Goal: Check status: Check status

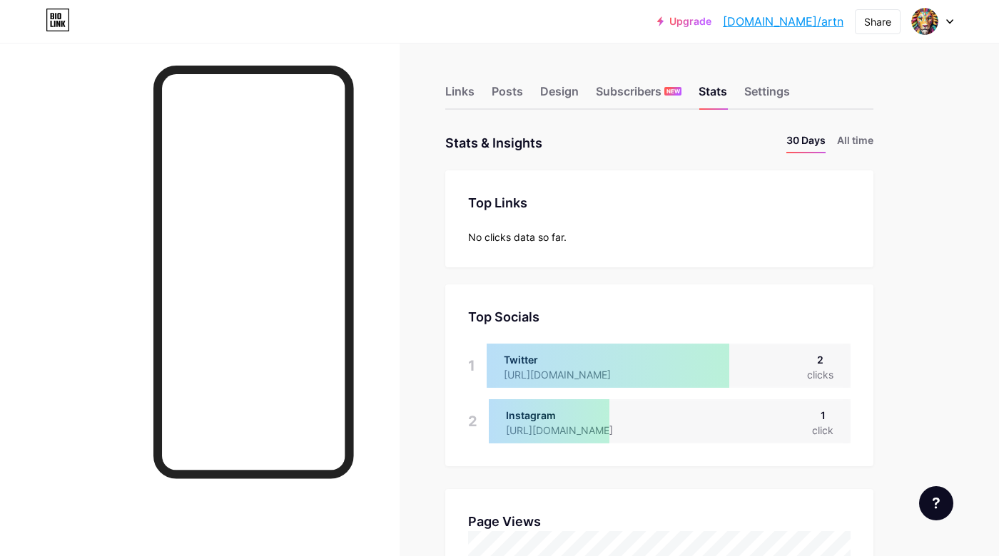
scroll to position [556, 999]
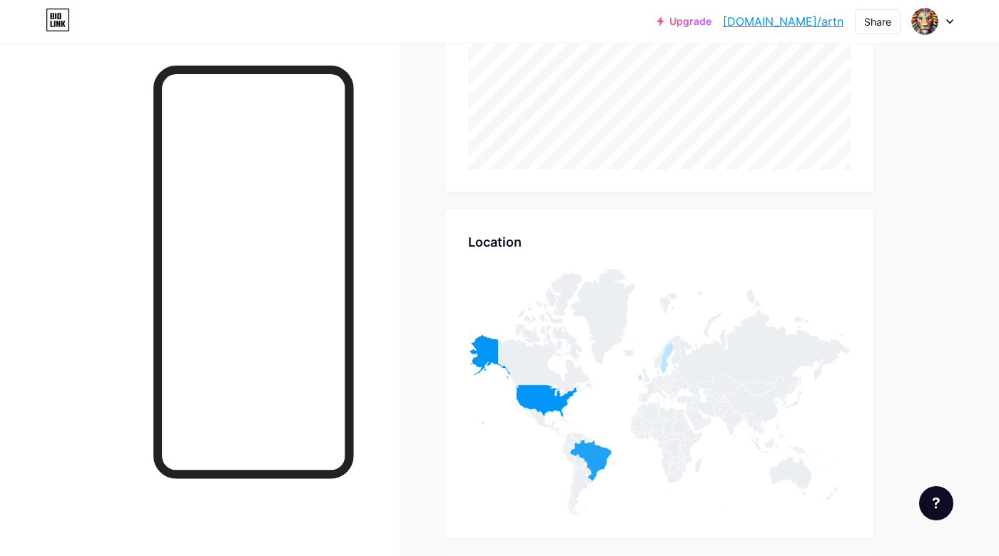
scroll to position [569, 0]
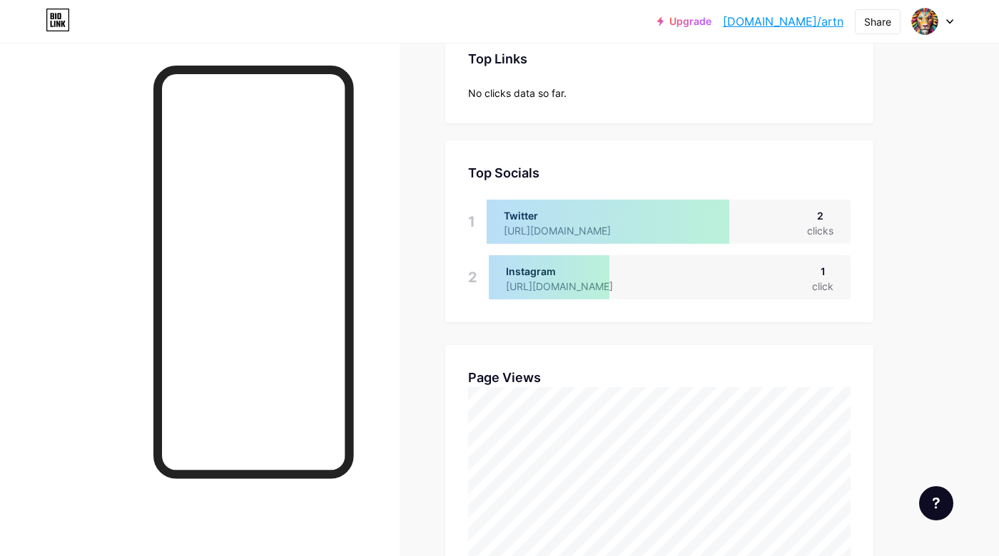
scroll to position [556, 999]
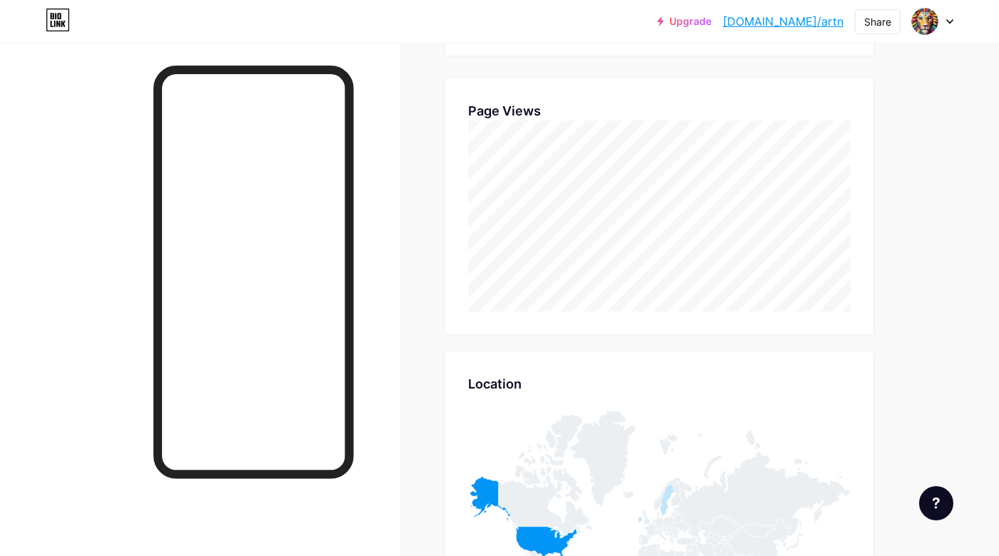
scroll to position [556, 999]
